Goal: Use online tool/utility: Use online tool/utility

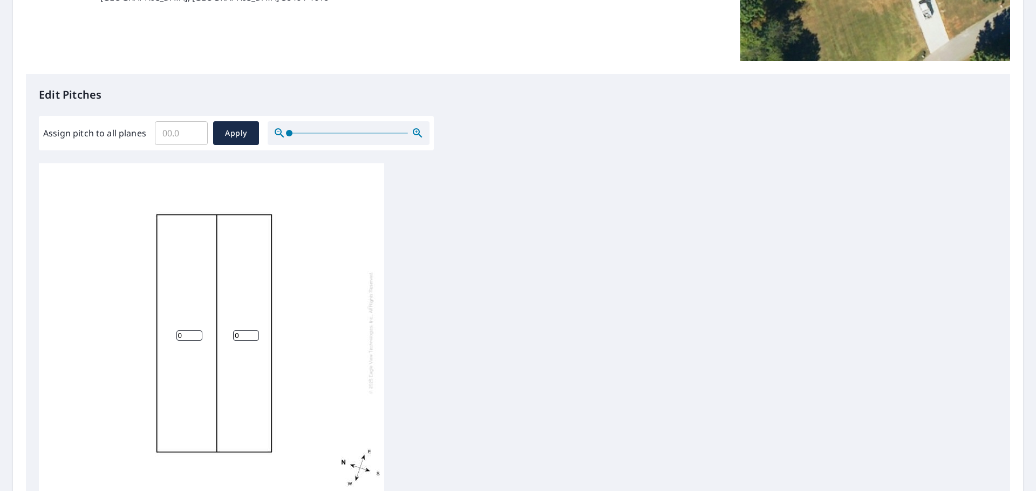
scroll to position [11, 0]
click at [55, 135] on label "Assign pitch to all planes" at bounding box center [94, 133] width 103 height 13
click at [155, 135] on input "Assign pitch to all planes" at bounding box center [181, 133] width 53 height 30
click at [55, 135] on label "Assign pitch to all planes" at bounding box center [94, 133] width 103 height 13
click at [155, 135] on input "Assign pitch to all planes" at bounding box center [181, 133] width 53 height 30
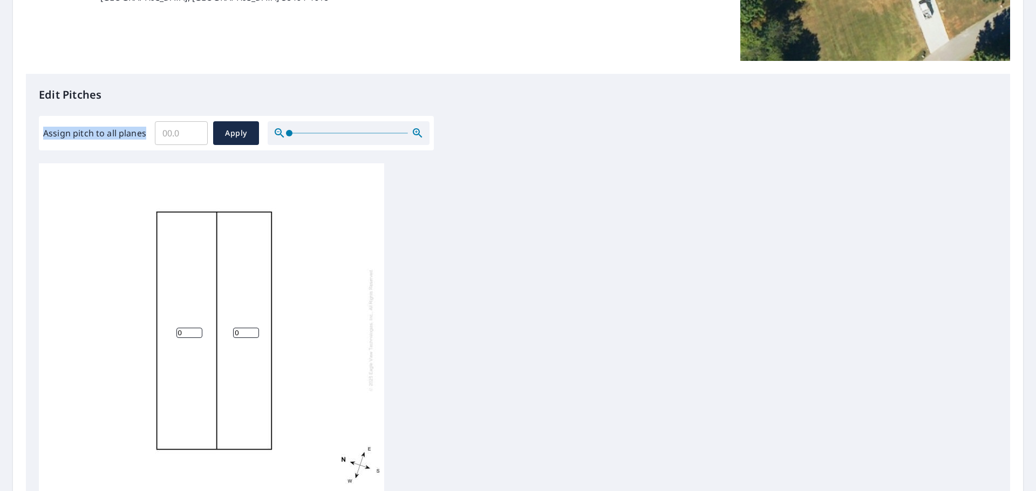
click at [55, 135] on label "Assign pitch to all planes" at bounding box center [94, 133] width 103 height 13
click at [155, 135] on input "Assign pitch to all planes" at bounding box center [181, 133] width 53 height 30
copy label "Assign pitch to all planes"
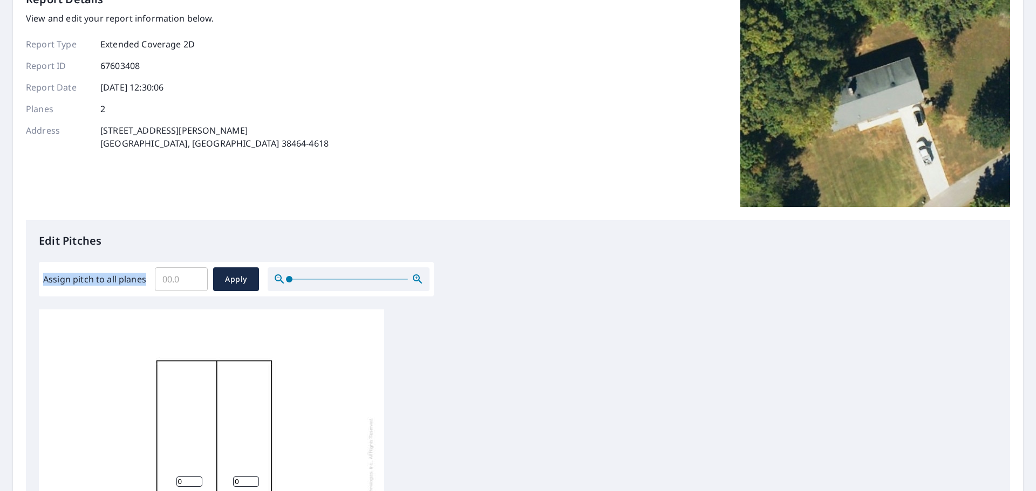
scroll to position [54, 0]
